Goal: Find specific page/section: Find specific page/section

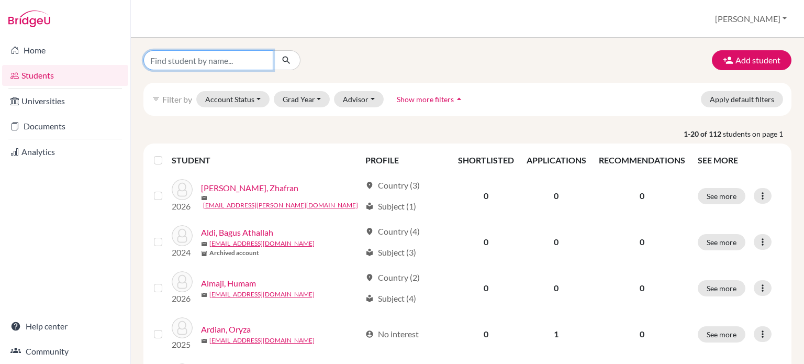
click at [229, 56] on input "Find student by name..." at bounding box center [208, 60] width 130 height 20
type input "[PERSON_NAME]"
click button "submit" at bounding box center [287, 60] width 28 height 20
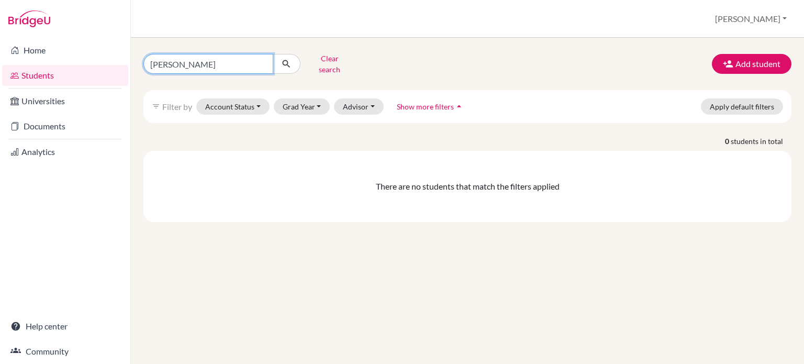
click at [199, 62] on input "[PERSON_NAME]" at bounding box center [208, 64] width 130 height 20
type input "k"
type input "sky"
click button "submit" at bounding box center [287, 64] width 28 height 20
click at [266, 60] on input "sky" at bounding box center [208, 64] width 130 height 20
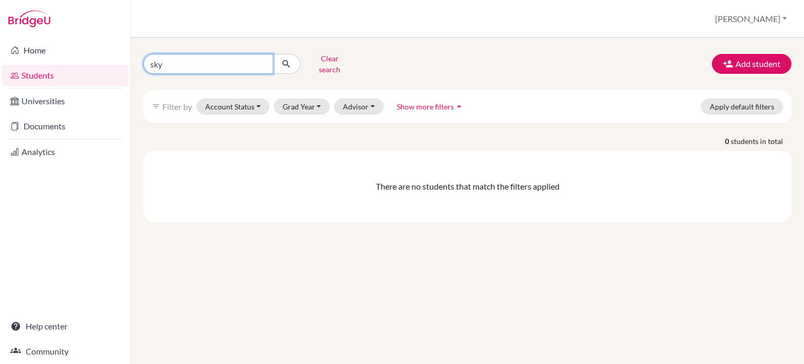
click at [263, 59] on input "sky" at bounding box center [208, 64] width 130 height 20
type input "[PERSON_NAME]"
click button "submit" at bounding box center [287, 64] width 28 height 20
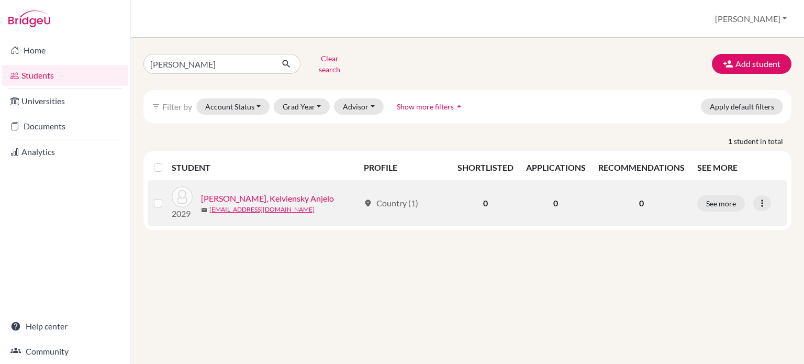
click at [258, 196] on link "[PERSON_NAME], Kelviensky Anjelo" at bounding box center [267, 198] width 133 height 13
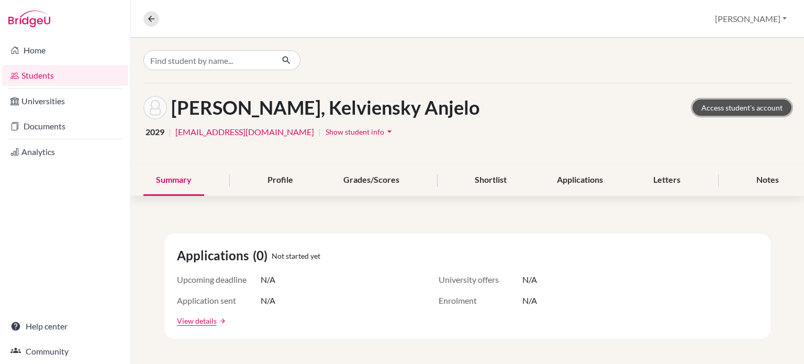
click at [734, 106] on link "Access student's account" at bounding box center [742, 108] width 99 height 16
